Goal: Task Accomplishment & Management: Use online tool/utility

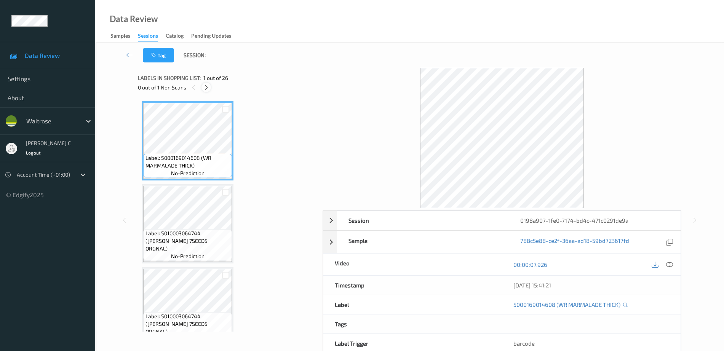
click at [207, 86] on icon at bounding box center [206, 87] width 6 height 7
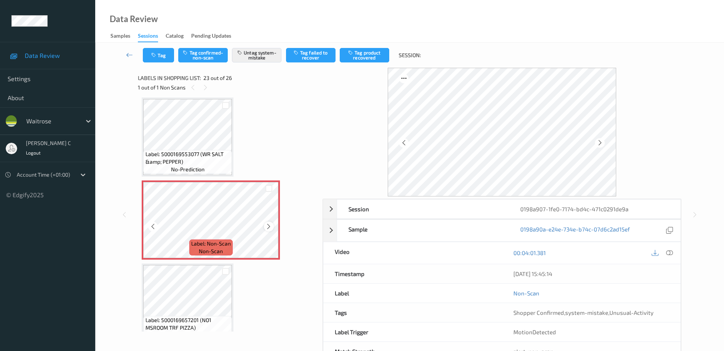
click at [265, 224] on div at bounding box center [269, 227] width 10 height 10
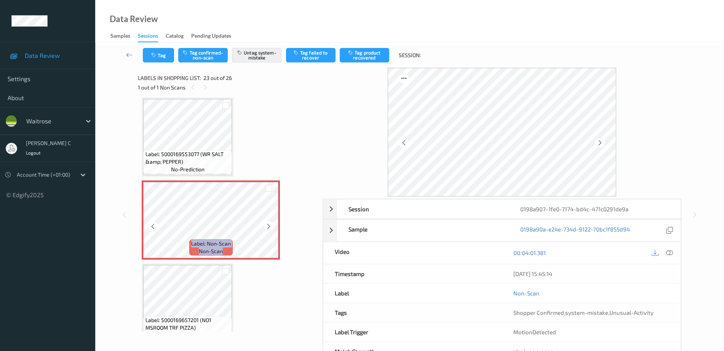
click at [265, 224] on div at bounding box center [269, 227] width 10 height 10
